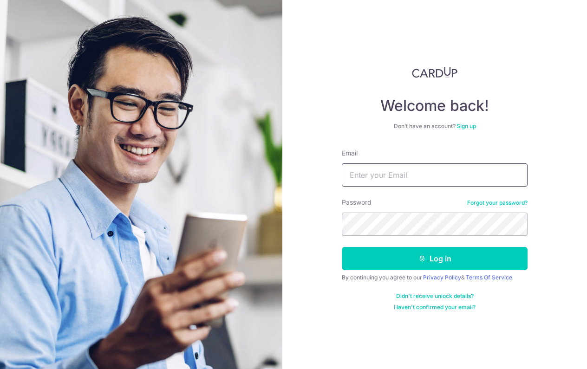
type input "[EMAIL_ADDRESS][DOMAIN_NAME]"
click at [435, 259] on button "Log in" at bounding box center [435, 258] width 186 height 23
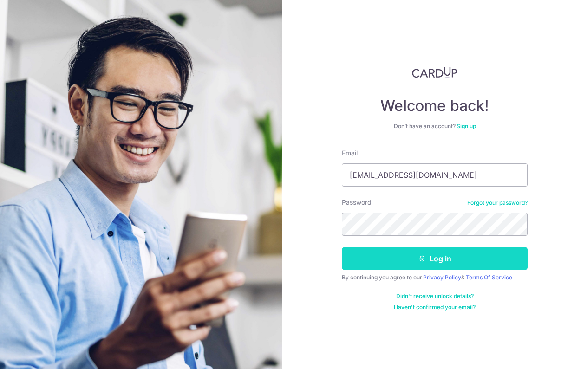
click at [438, 261] on button "Log in" at bounding box center [435, 258] width 186 height 23
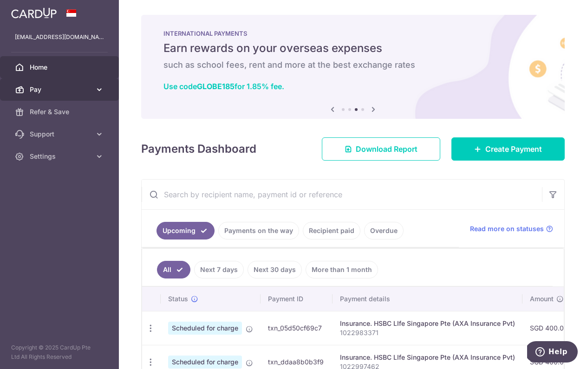
click at [97, 86] on icon at bounding box center [99, 89] width 9 height 9
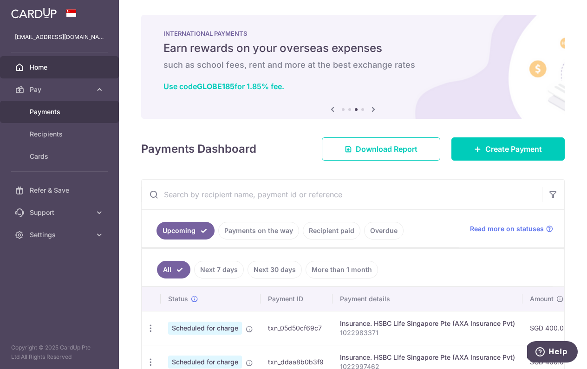
click at [59, 111] on span "Payments" at bounding box center [60, 111] width 61 height 9
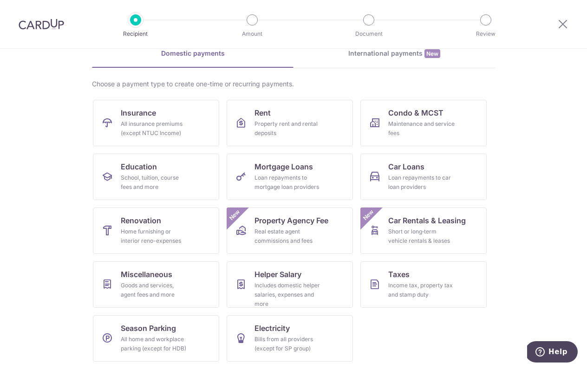
scroll to position [46, 0]
click at [196, 123] on link "Insurance All insurance premiums (except NTUC Income)" at bounding box center [156, 123] width 126 height 46
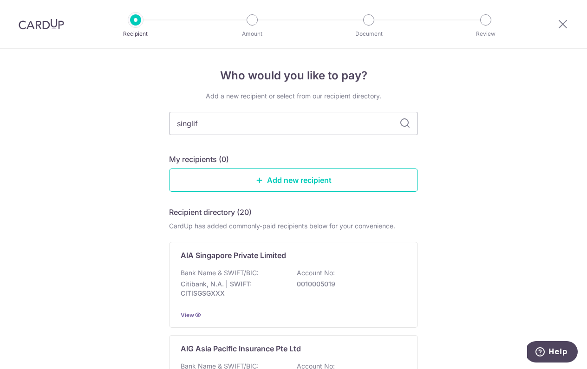
type input "singlife"
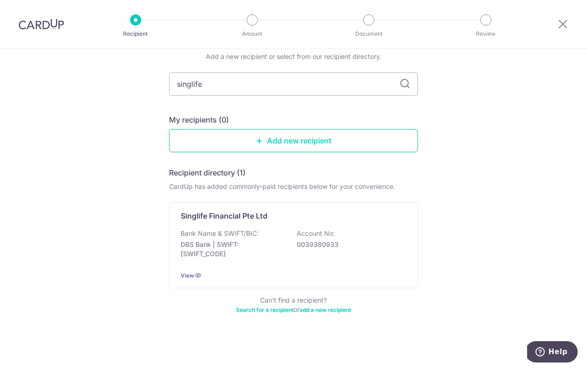
scroll to position [39, 0]
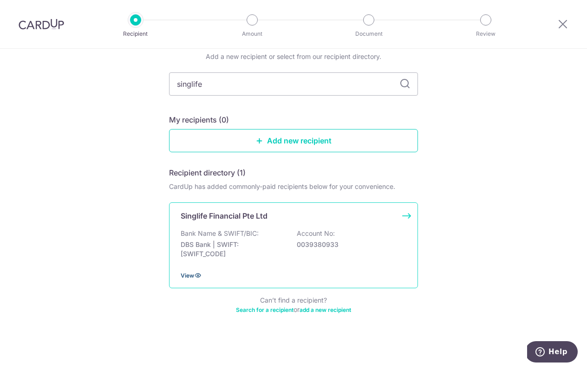
click at [193, 276] on span "View" at bounding box center [187, 275] width 13 height 7
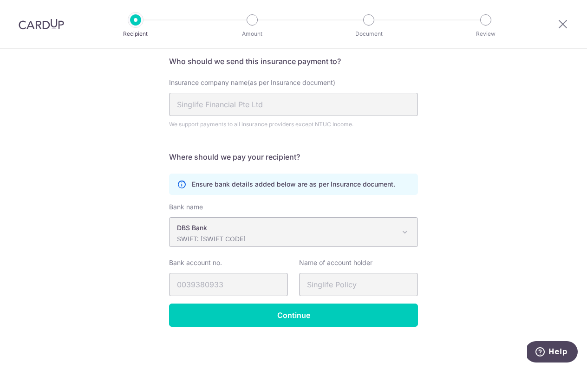
scroll to position [72, 0]
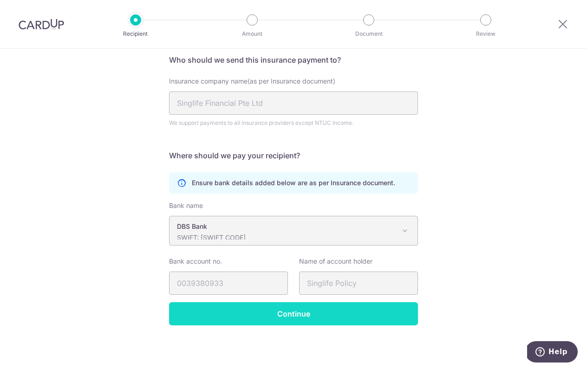
click at [281, 314] on input "Continue" at bounding box center [293, 313] width 249 height 23
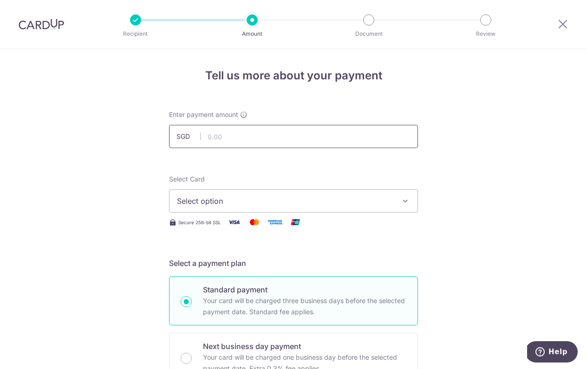
click at [305, 139] on input "text" at bounding box center [293, 136] width 249 height 23
type input "2,033.10"
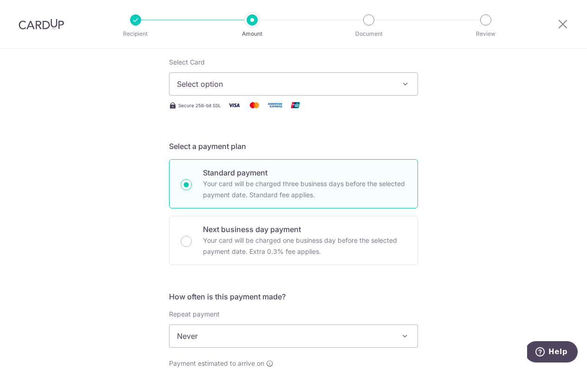
scroll to position [115, 0]
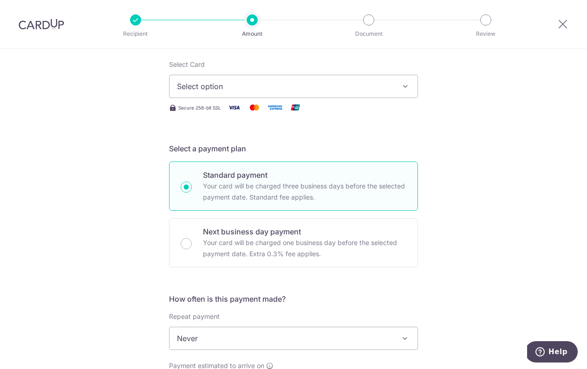
click at [332, 80] on button "Select option" at bounding box center [293, 86] width 249 height 23
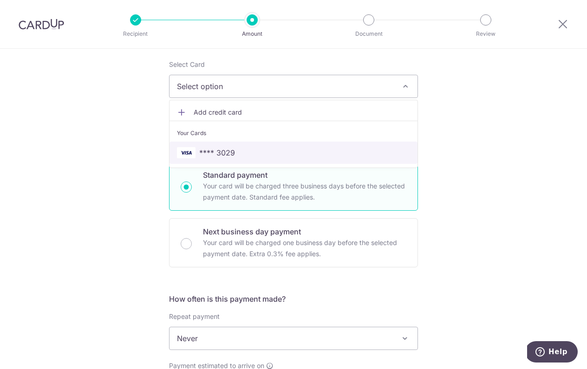
click at [293, 151] on span "**** 3029" at bounding box center [293, 152] width 233 height 11
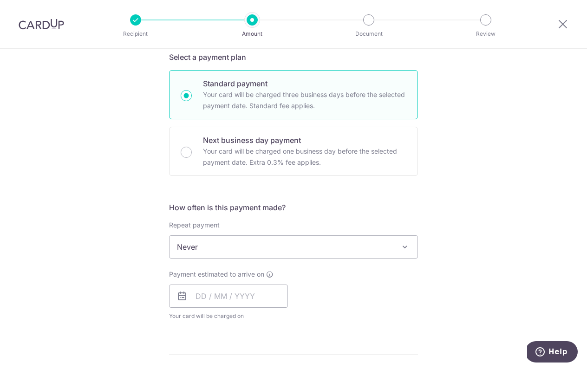
scroll to position [248, 0]
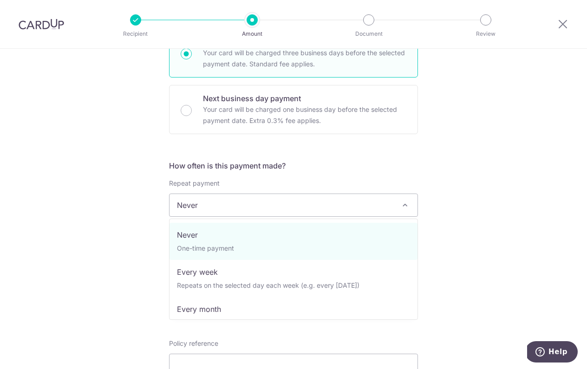
click at [315, 206] on span "Never" at bounding box center [294, 205] width 248 height 22
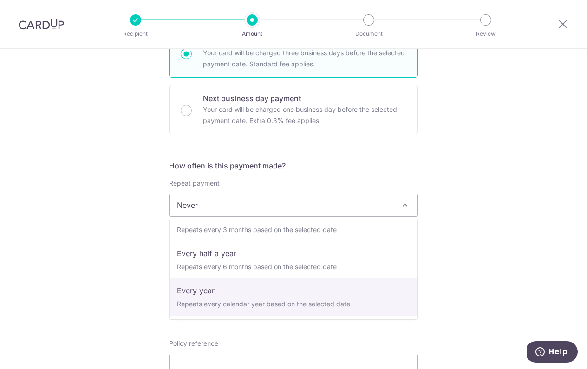
scroll to position [130, 0]
select select "6"
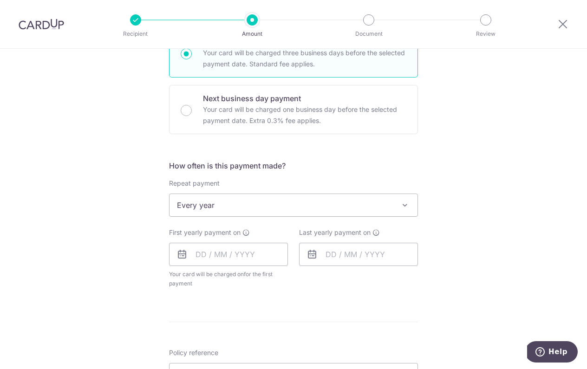
click at [183, 254] on icon at bounding box center [181, 254] width 11 height 11
click at [215, 252] on input "text" at bounding box center [228, 254] width 119 height 23
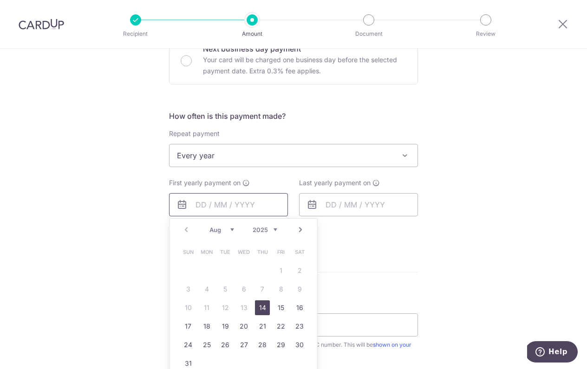
scroll to position [299, 0]
click at [212, 345] on link "25" at bounding box center [206, 344] width 15 height 15
type input "[DATE]"
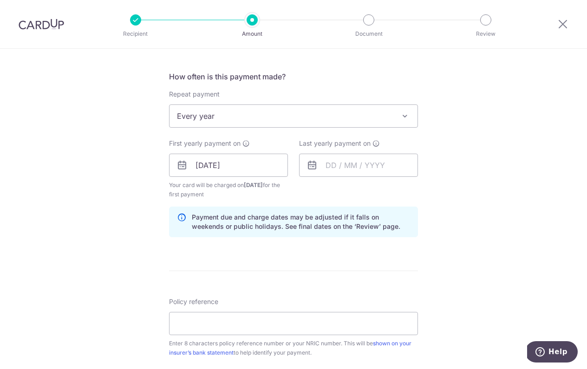
scroll to position [338, 0]
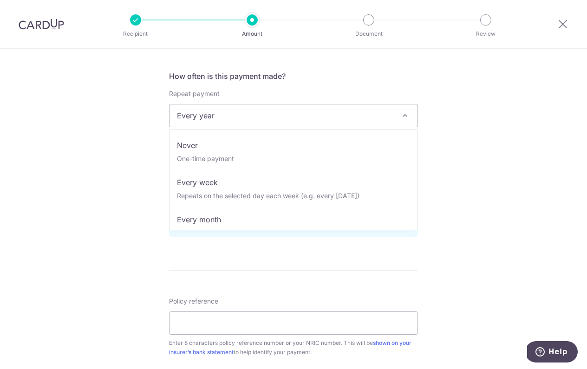
click at [232, 119] on span "Every year" at bounding box center [294, 115] width 248 height 22
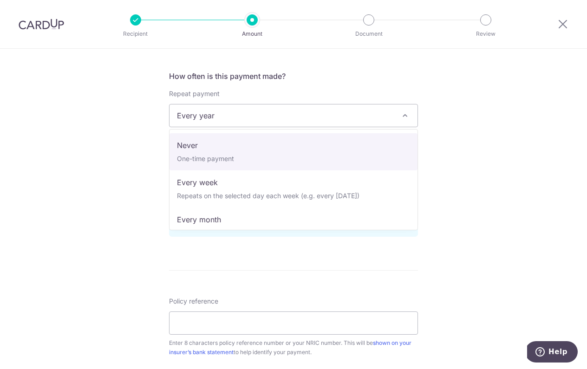
scroll to position [0, 0]
select select "1"
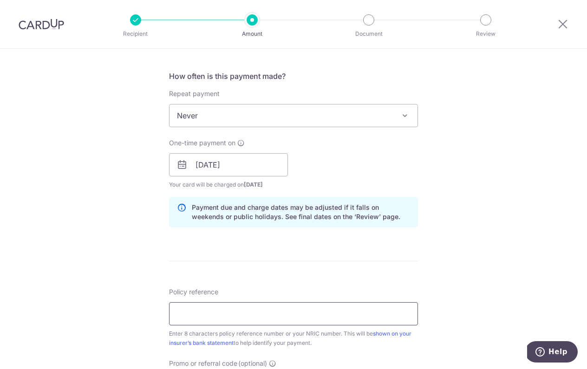
click at [193, 304] on input "Policy reference" at bounding box center [293, 313] width 249 height 23
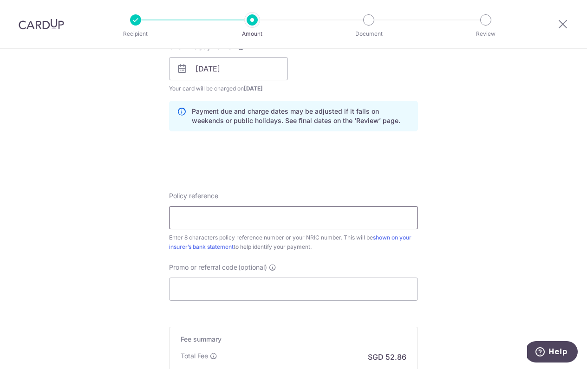
scroll to position [437, 0]
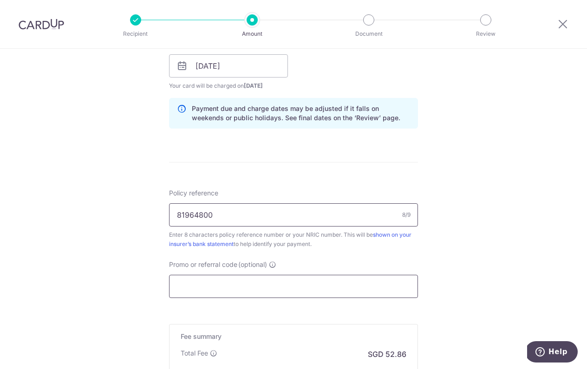
type input "81964800"
click at [196, 287] on input "Promo or referral code (optional)" at bounding box center [293, 286] width 249 height 23
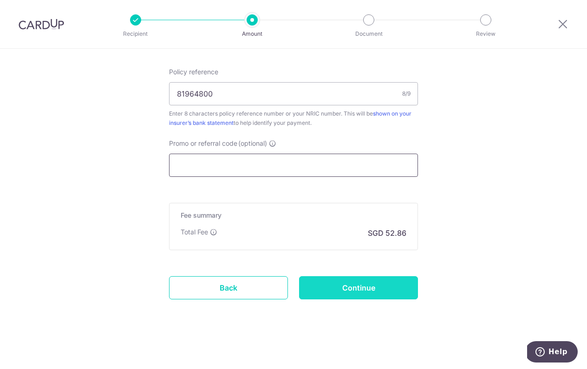
scroll to position [558, 0]
click at [337, 293] on input "Continue" at bounding box center [358, 287] width 119 height 23
type input "Create Schedule"
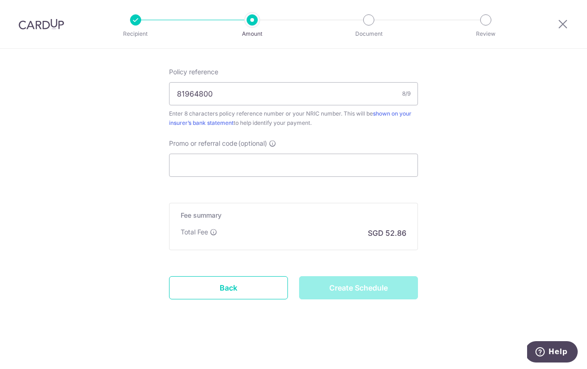
click at [334, 288] on div "Create Schedule" at bounding box center [359, 287] width 130 height 23
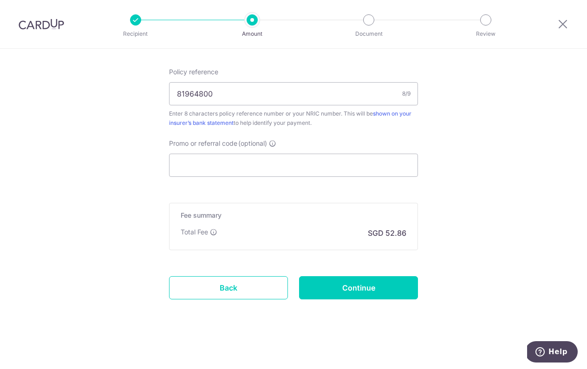
scroll to position [558, 0]
click at [218, 173] on input "Promo or referral code (optional)" at bounding box center [293, 165] width 249 height 23
paste input "GET225"
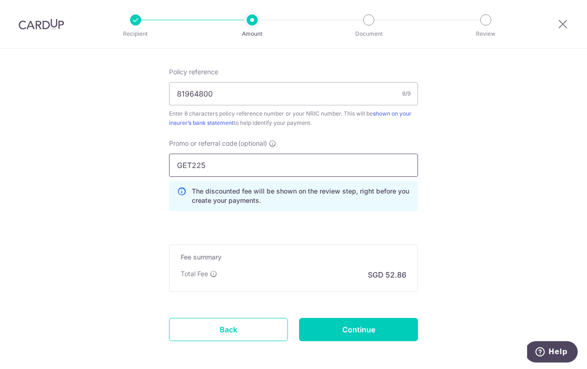
type input "GET225"
click at [266, 214] on div "Promo or referral code (optional) GET225 The discounted fee will be shown on th…" at bounding box center [293, 179] width 260 height 80
click at [322, 333] on input "Continue" at bounding box center [358, 329] width 119 height 23
type input "Update Schedule"
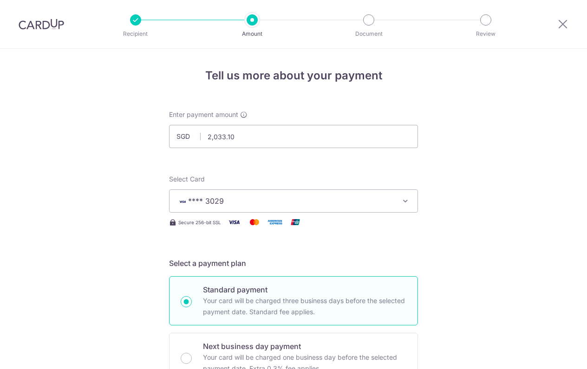
scroll to position [613, 0]
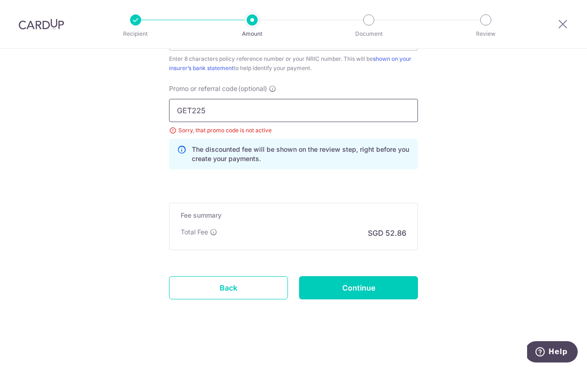
click at [275, 109] on input "GET225" at bounding box center [293, 110] width 249 height 23
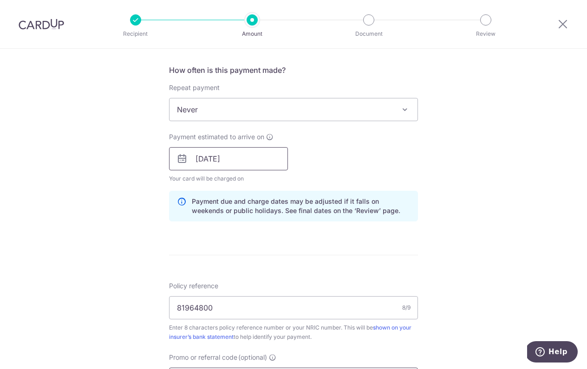
scroll to position [368, 0]
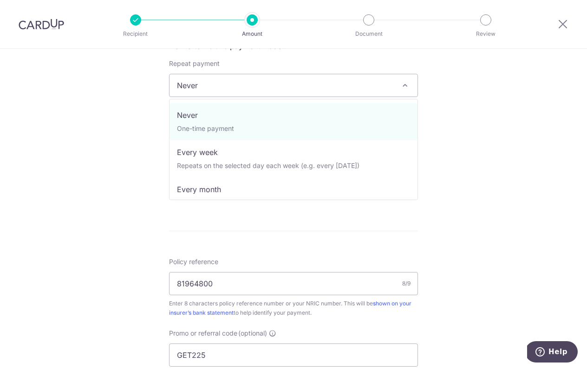
click at [246, 75] on span "Never" at bounding box center [294, 85] width 248 height 22
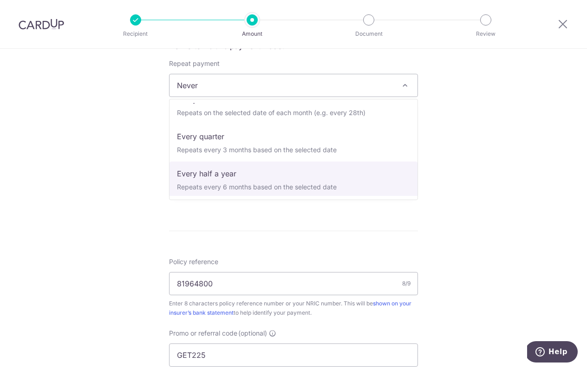
scroll to position [115, 0]
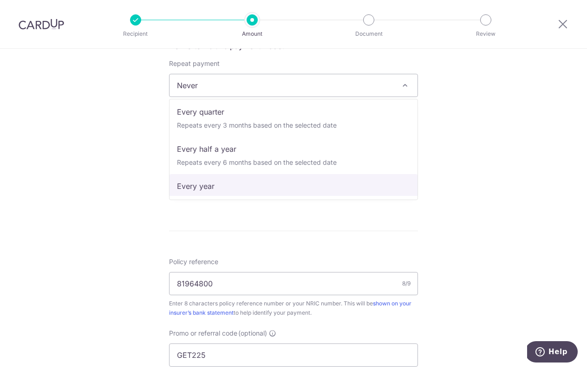
select select "6"
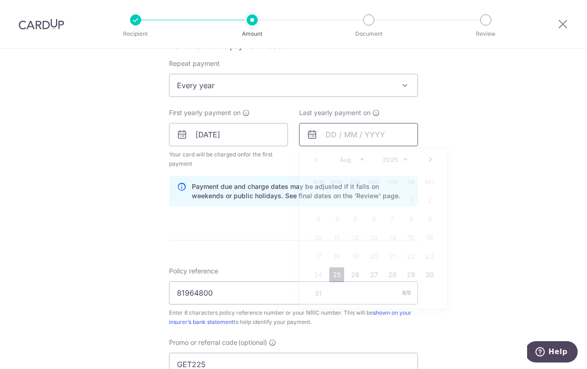
click at [344, 138] on input "text" at bounding box center [358, 134] width 119 height 23
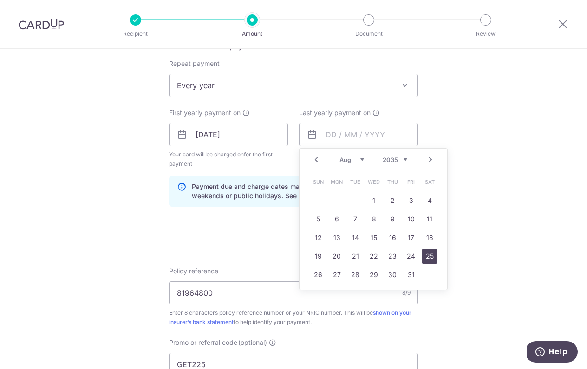
click at [430, 255] on link "25" at bounding box center [429, 256] width 15 height 15
type input "[DATE]"
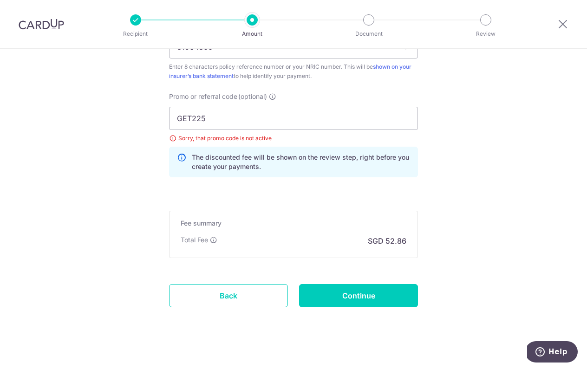
scroll to position [622, 0]
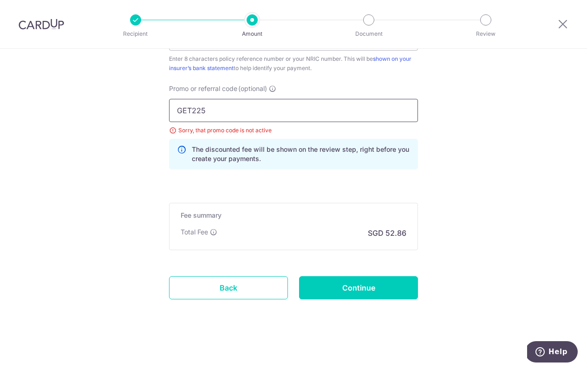
drag, startPoint x: 222, startPoint y: 118, endPoint x: 156, endPoint y: 118, distance: 65.5
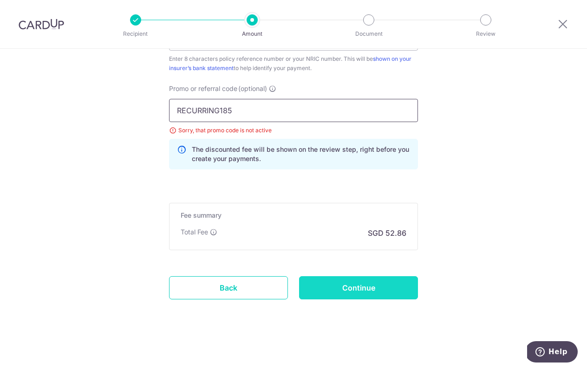
type input "RECURRING185"
click at [322, 289] on input "Continue" at bounding box center [358, 287] width 119 height 23
type input "Update Schedule"
click at [356, 288] on input "Continue" at bounding box center [358, 287] width 119 height 23
type input "Update Schedule"
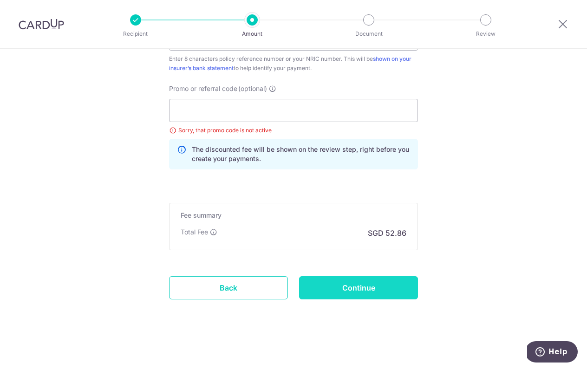
click at [374, 285] on input "Continue" at bounding box center [358, 287] width 119 height 23
type input "Update Schedule"
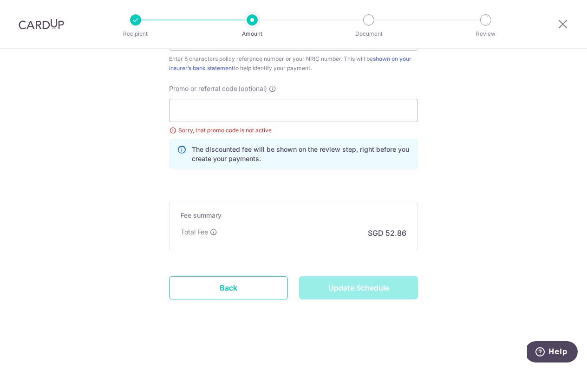
click at [374, 285] on div "Update Schedule" at bounding box center [359, 287] width 130 height 23
click at [349, 289] on div "Update Schedule" at bounding box center [359, 287] width 130 height 23
click at [290, 119] on input "Promo or referral code (optional)" at bounding box center [293, 110] width 249 height 23
click at [300, 176] on div "Promo or referral code (optional) Sorry, that promo code is not active The disc…" at bounding box center [293, 130] width 260 height 93
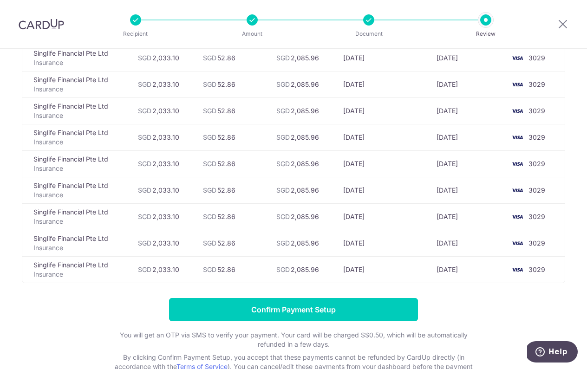
scroll to position [158, 0]
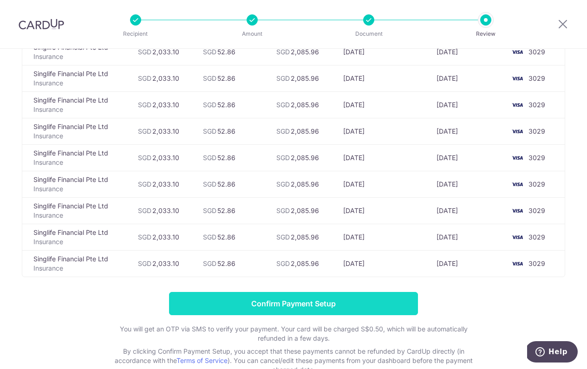
click at [297, 300] on input "Confirm Payment Setup" at bounding box center [293, 303] width 249 height 23
